Goal: Entertainment & Leisure: Consume media (video, audio)

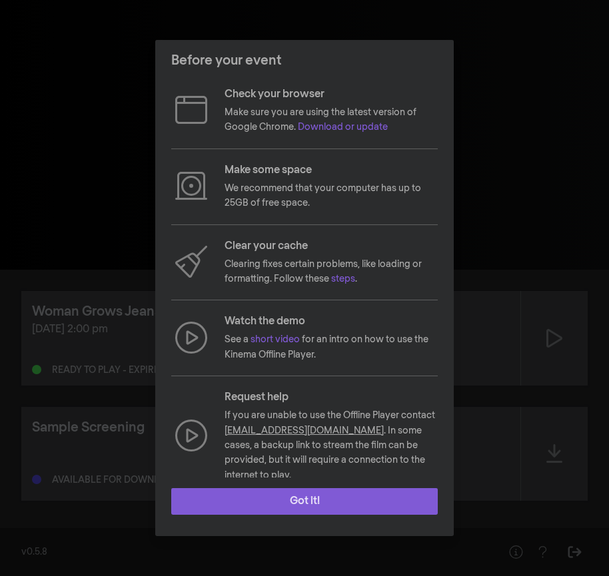
click at [335, 499] on button "Got it!" at bounding box center [304, 501] width 267 height 27
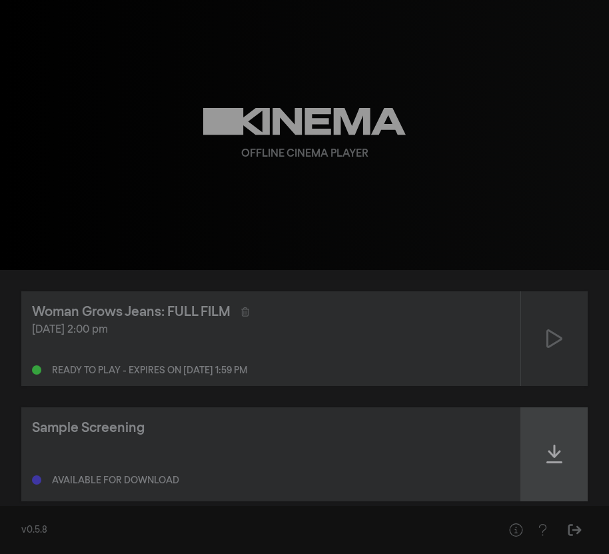
click at [522, 449] on div at bounding box center [554, 454] width 67 height 94
click at [548, 455] on icon at bounding box center [554, 453] width 16 height 19
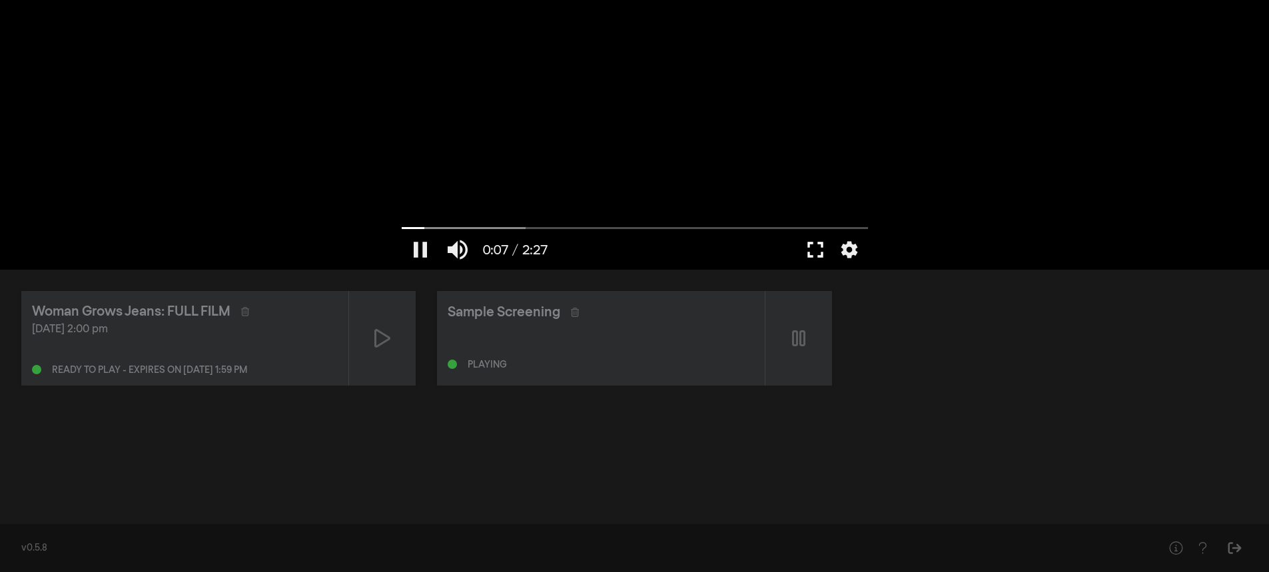
click at [608, 245] on button "fullscreen" at bounding box center [815, 250] width 37 height 40
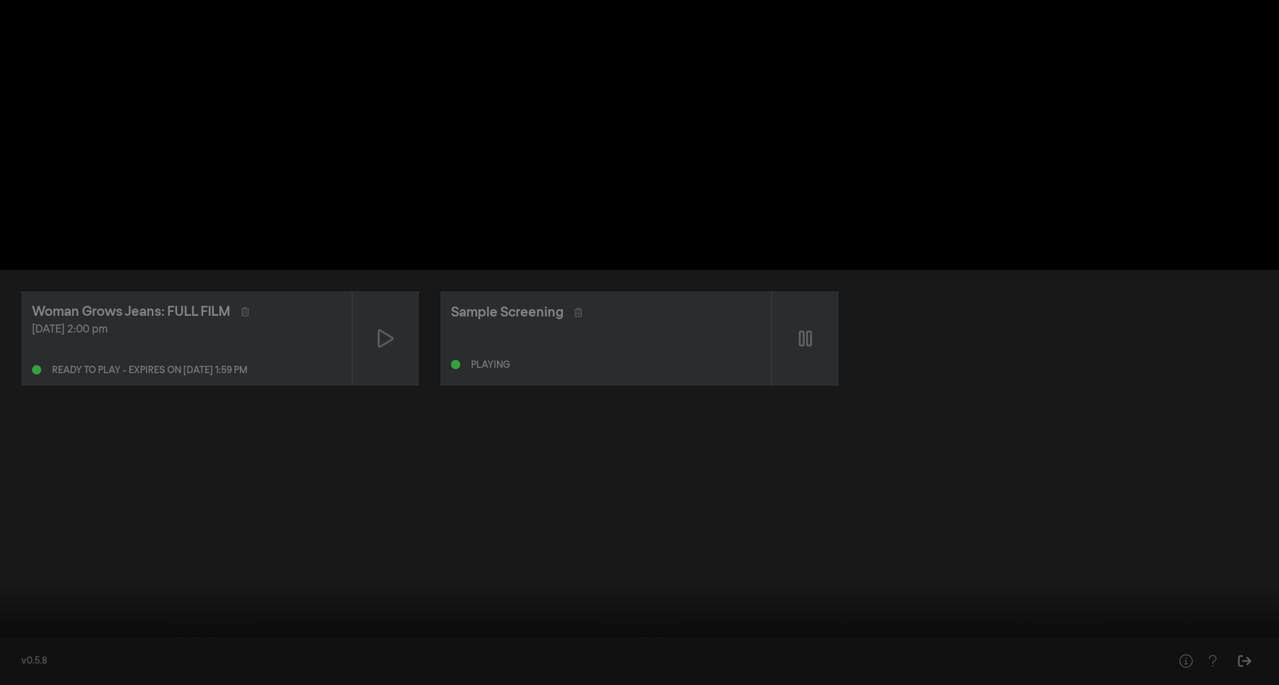
click at [608, 331] on div at bounding box center [639, 342] width 1279 height 685
click at [21, 576] on button "play_arrow" at bounding box center [25, 665] width 37 height 40
click at [26, 576] on button "pause" at bounding box center [25, 665] width 37 height 40
type input "23.077669"
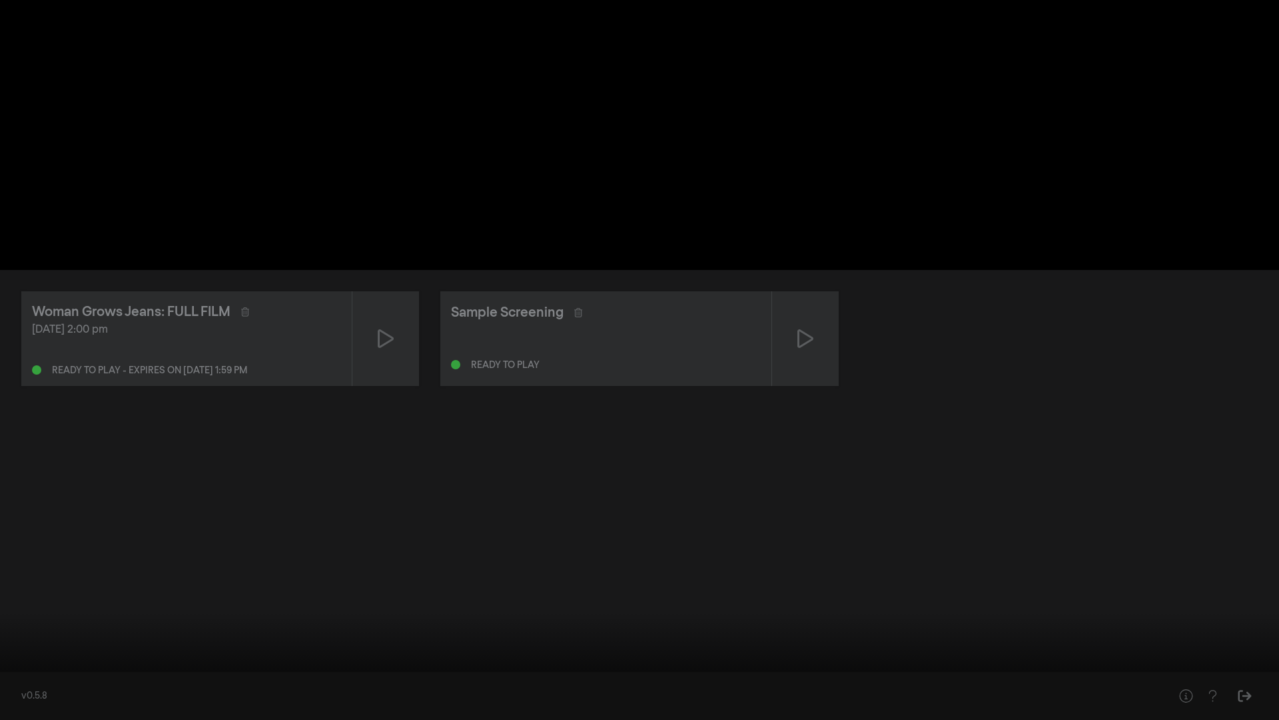
click at [608, 576] on button "fullscreen_exit" at bounding box center [1219, 700] width 37 height 40
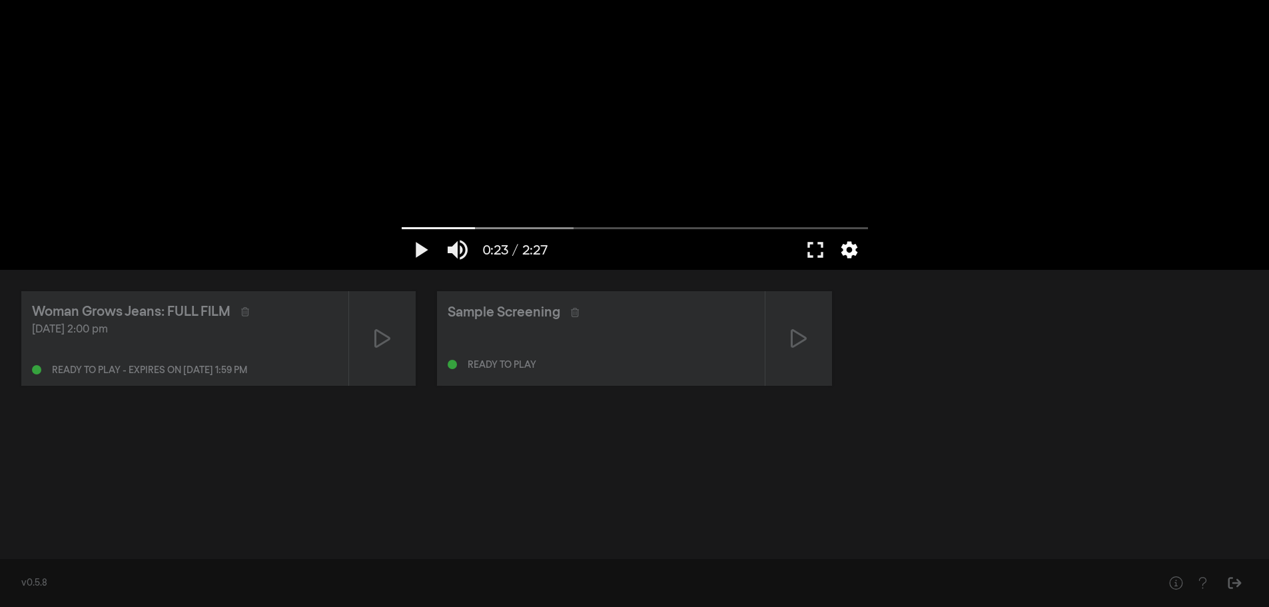
click at [608, 250] on button "settings" at bounding box center [849, 250] width 31 height 40
click at [608, 524] on div "Woman Grows Jeans: FULL FILM Oct 3, 2025 at 2:00 pm Ready to play - expires on …" at bounding box center [634, 410] width 1269 height 280
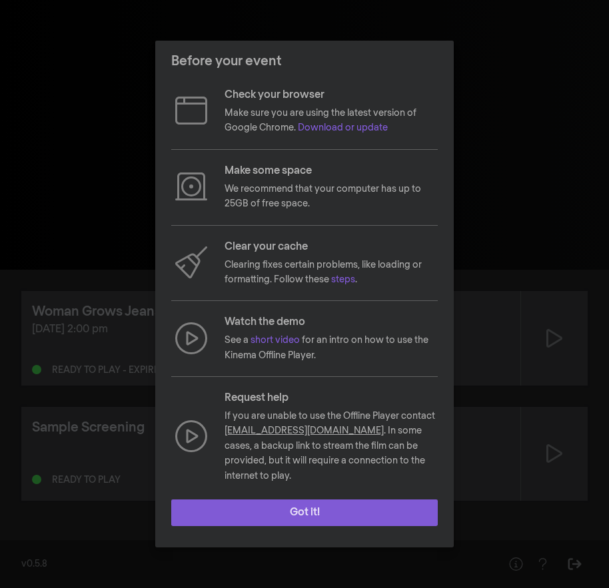
click at [313, 506] on button "Got it!" at bounding box center [304, 513] width 267 height 27
